Goal: Transaction & Acquisition: Purchase product/service

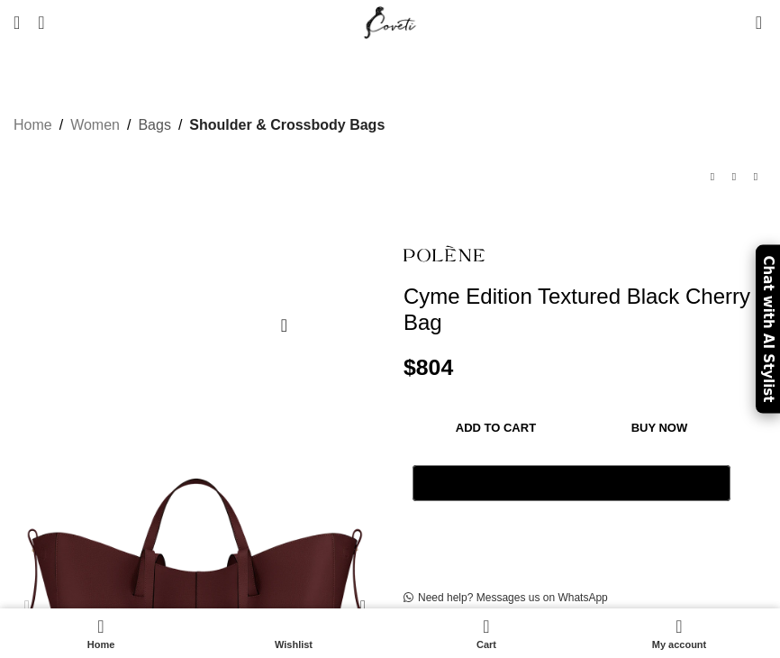
click at [144, 114] on link "Bags" at bounding box center [154, 125] width 32 height 23
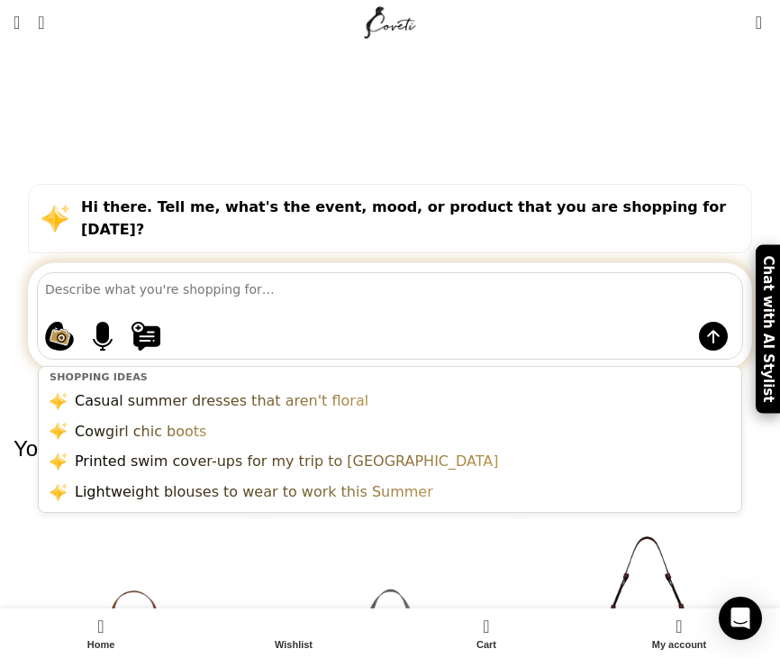
click at [278, 273] on textarea at bounding box center [393, 289] width 697 height 32
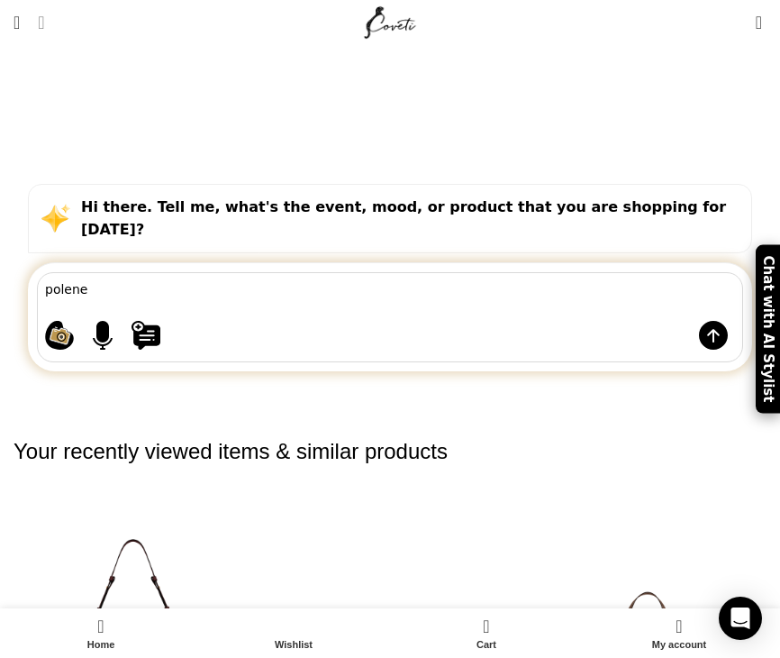
type textarea "polene"
click at [44, 21] on span "Search" at bounding box center [41, 23] width 6 height 18
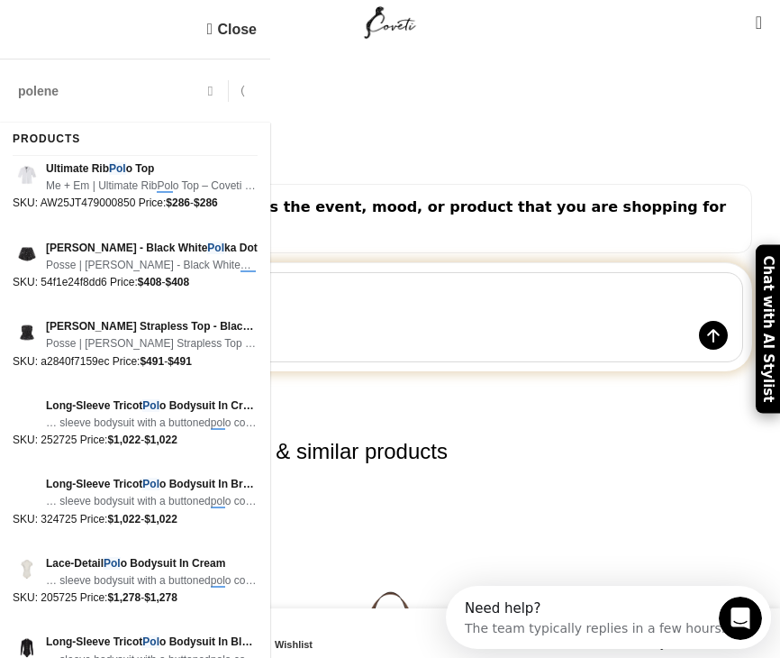
type input "polene"
click at [229, 59] on button "Search" at bounding box center [249, 90] width 41 height 63
